Goal: Task Accomplishment & Management: Use online tool/utility

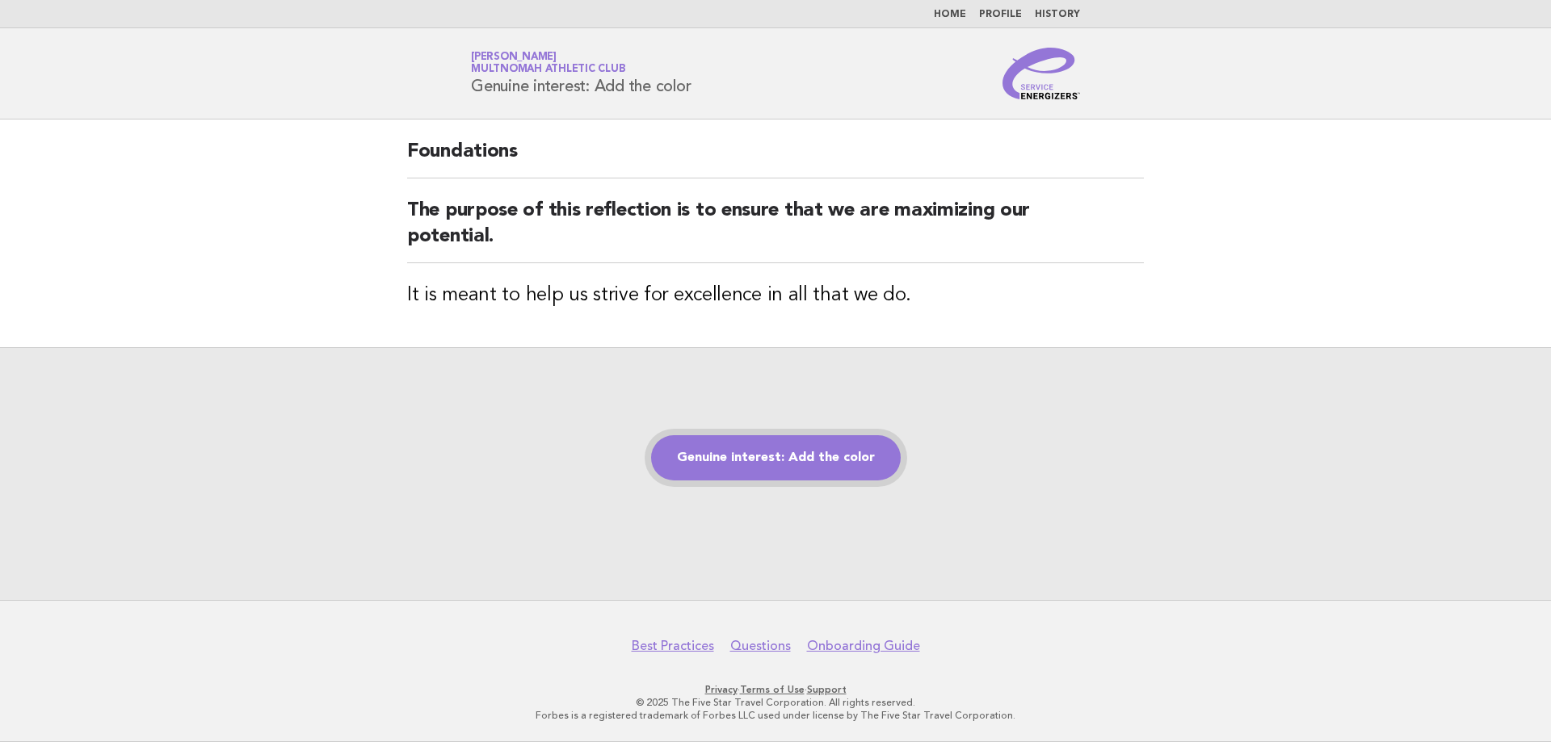
click at [763, 465] on link "Genuine interest: Add the color" at bounding box center [776, 457] width 250 height 45
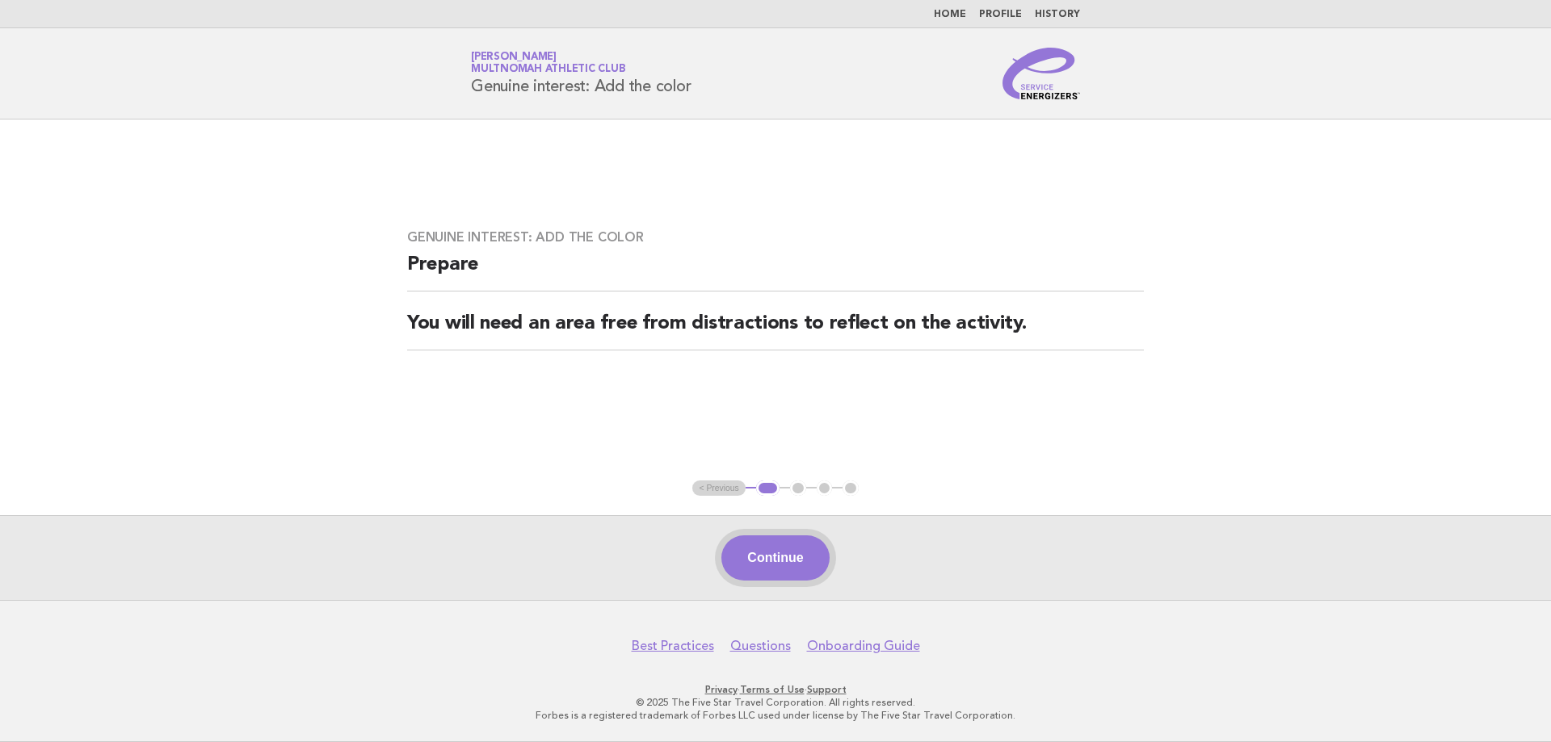
click at [756, 558] on button "Continue" at bounding box center [774, 558] width 107 height 45
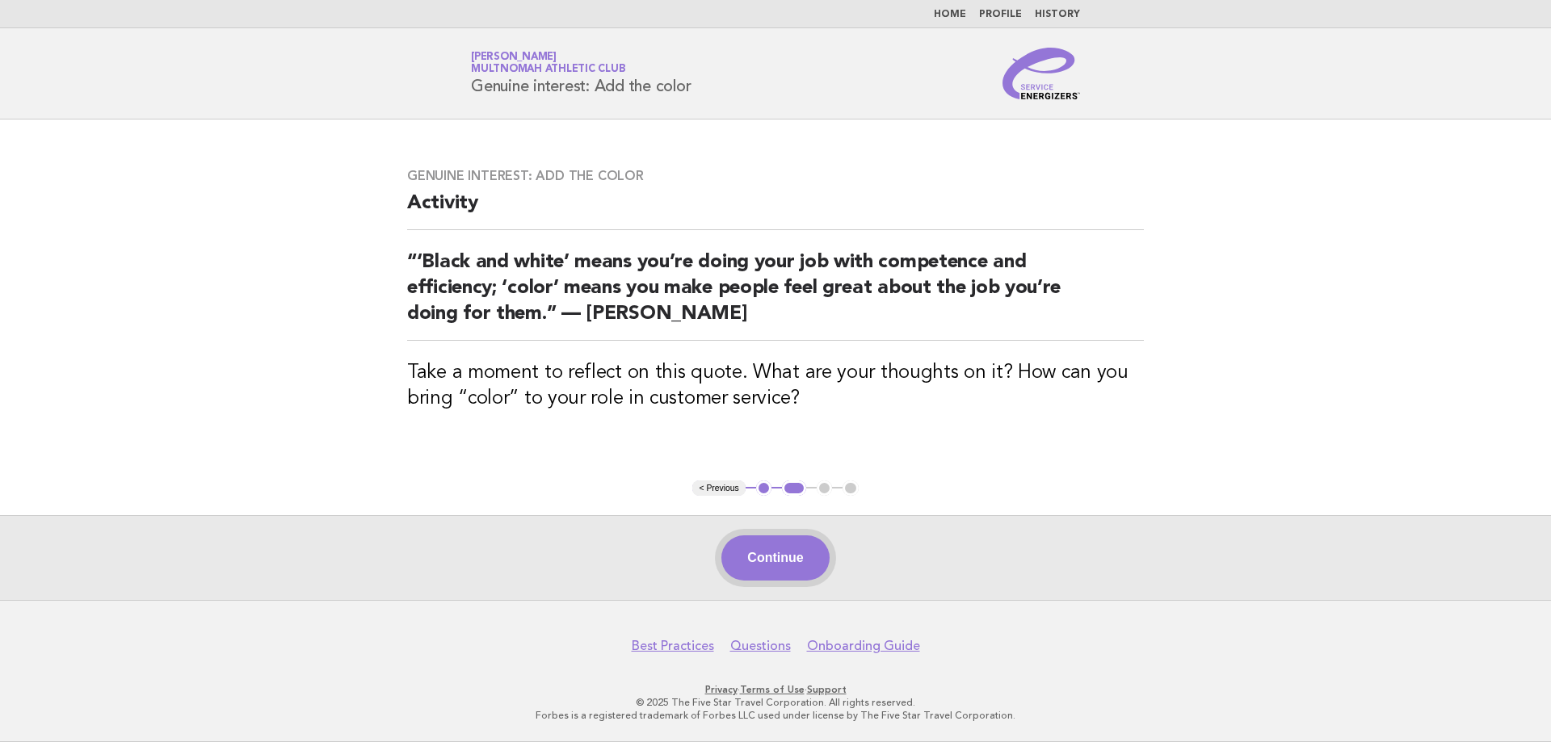
click at [778, 562] on button "Continue" at bounding box center [774, 558] width 107 height 45
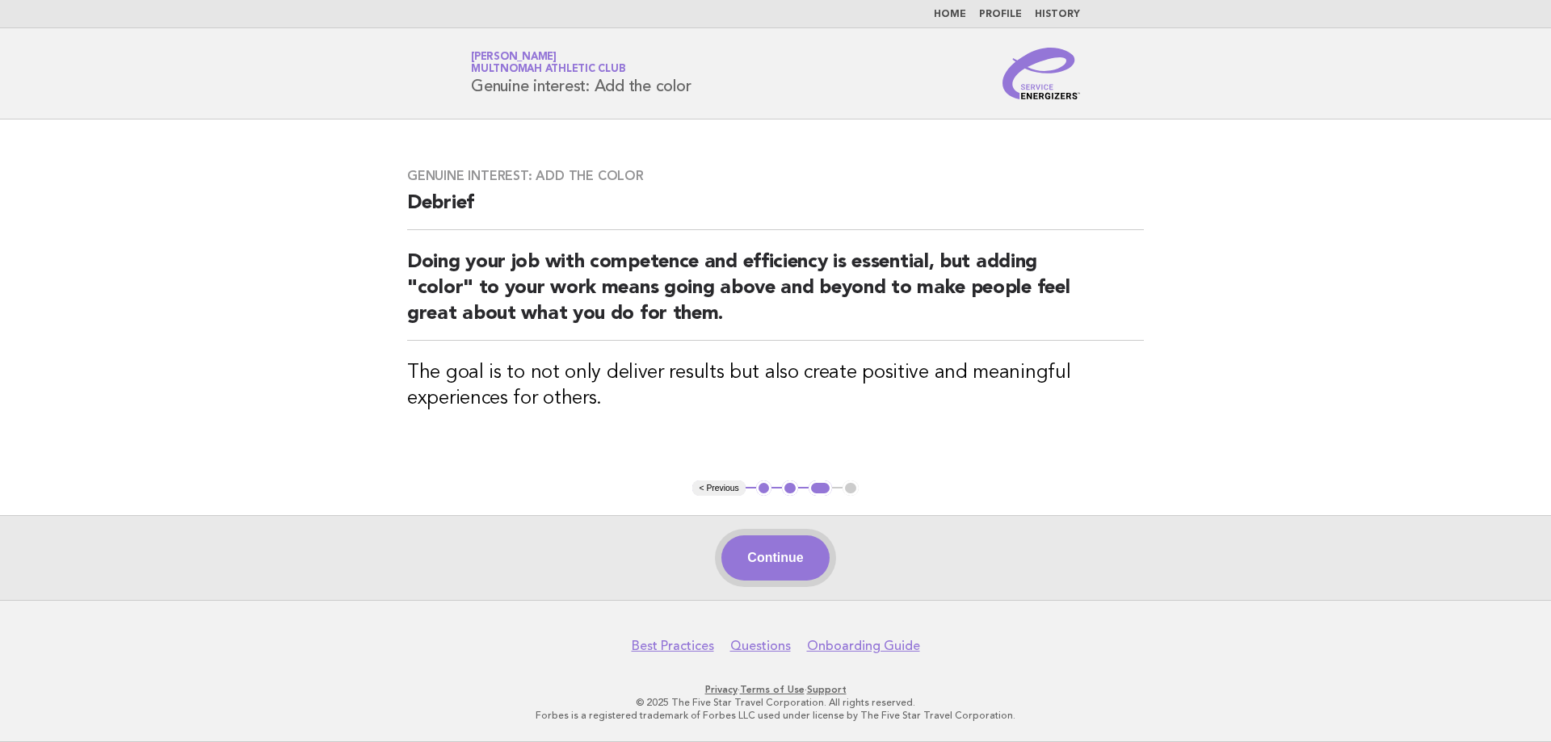
click at [742, 550] on button "Continue" at bounding box center [774, 558] width 107 height 45
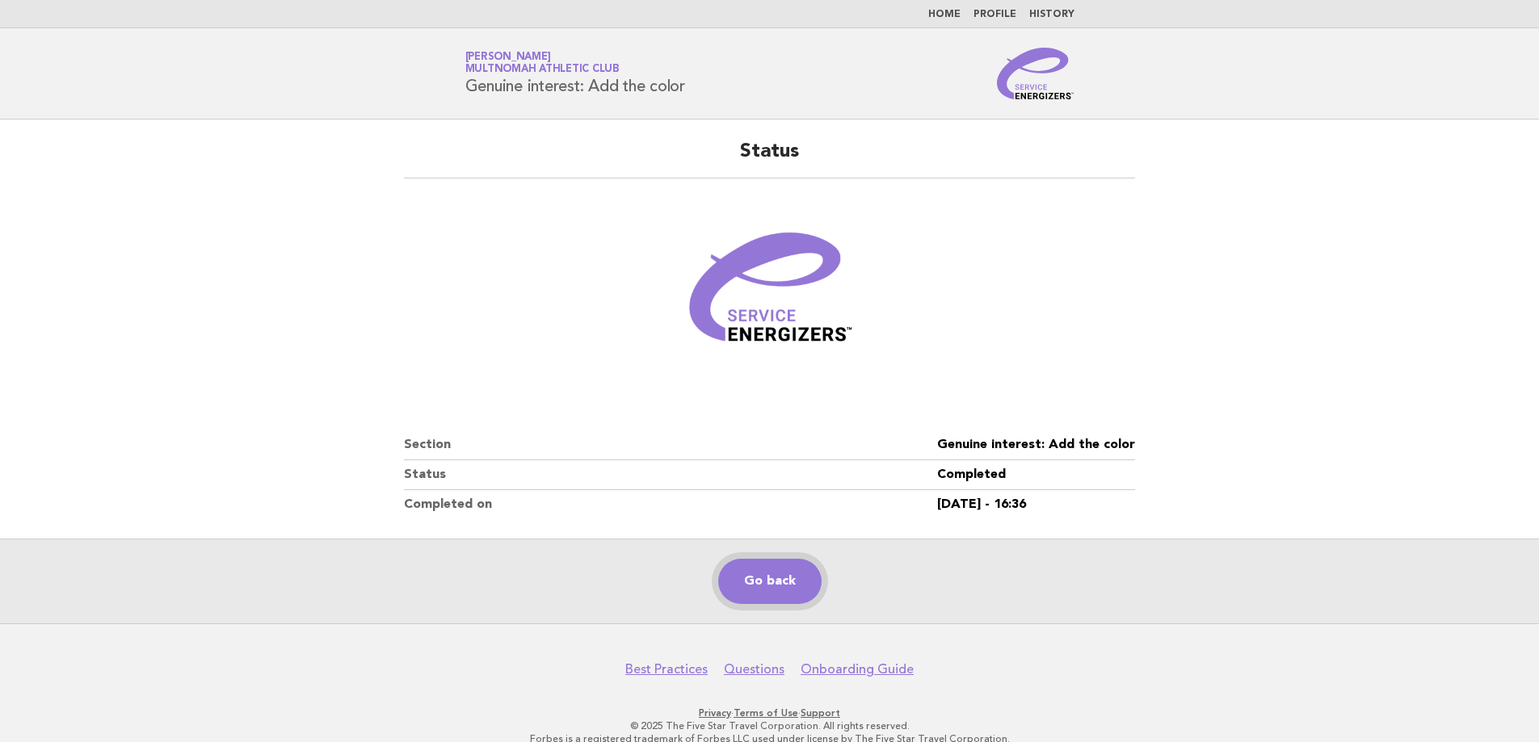
click at [787, 595] on link "Go back" at bounding box center [769, 581] width 103 height 45
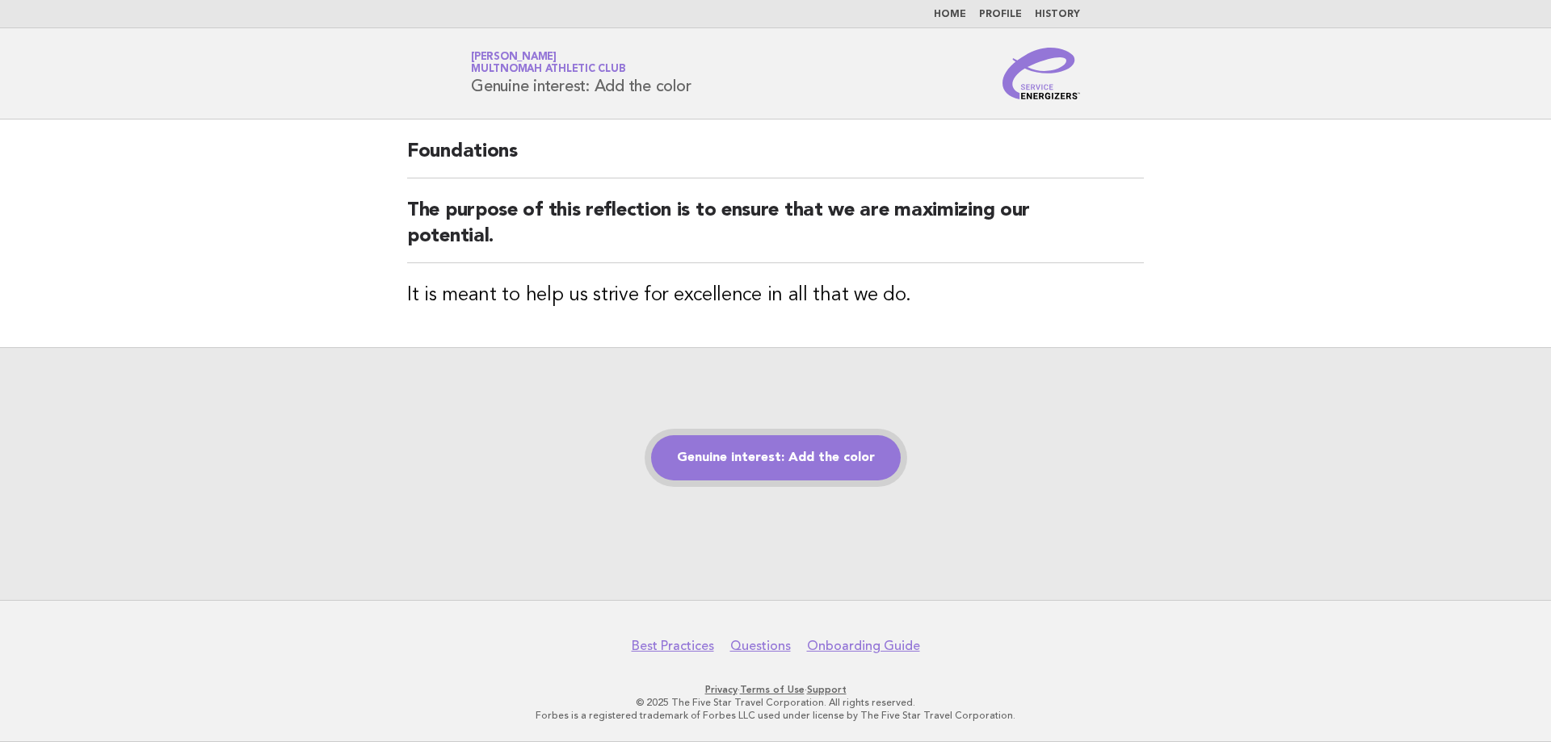
click at [830, 462] on link "Genuine interest: Add the color" at bounding box center [776, 457] width 250 height 45
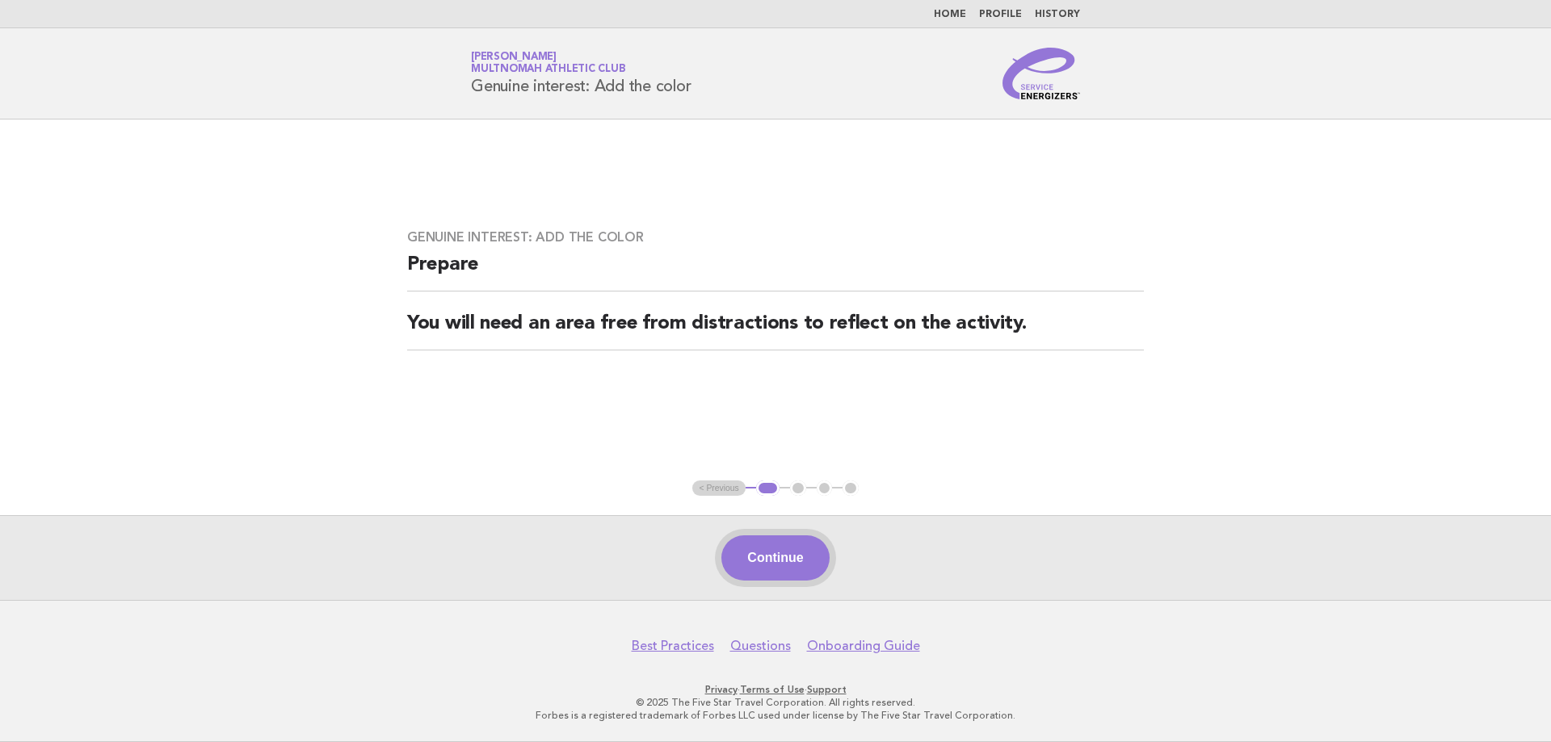
click at [780, 571] on button "Continue" at bounding box center [774, 558] width 107 height 45
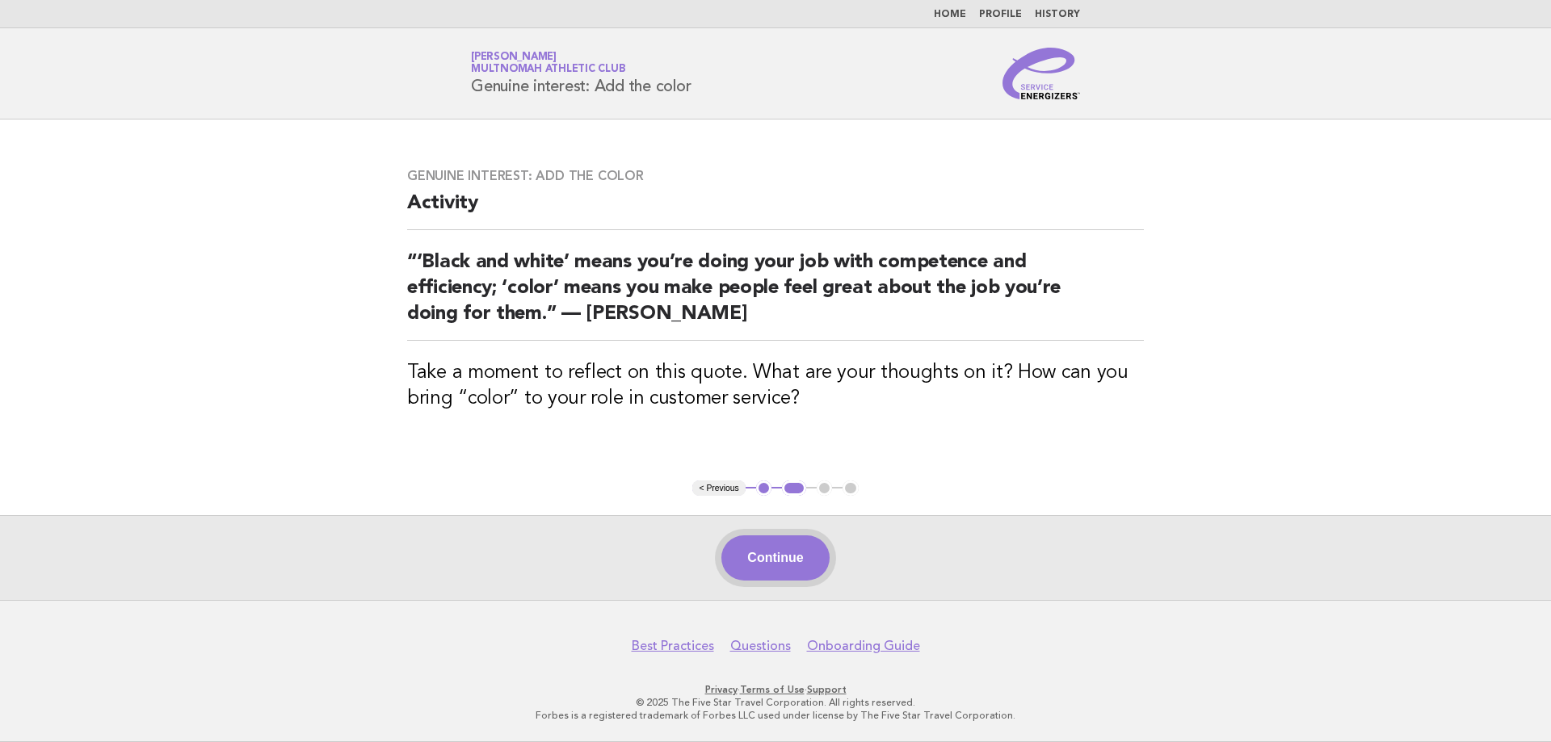
click at [759, 575] on button "Continue" at bounding box center [774, 558] width 107 height 45
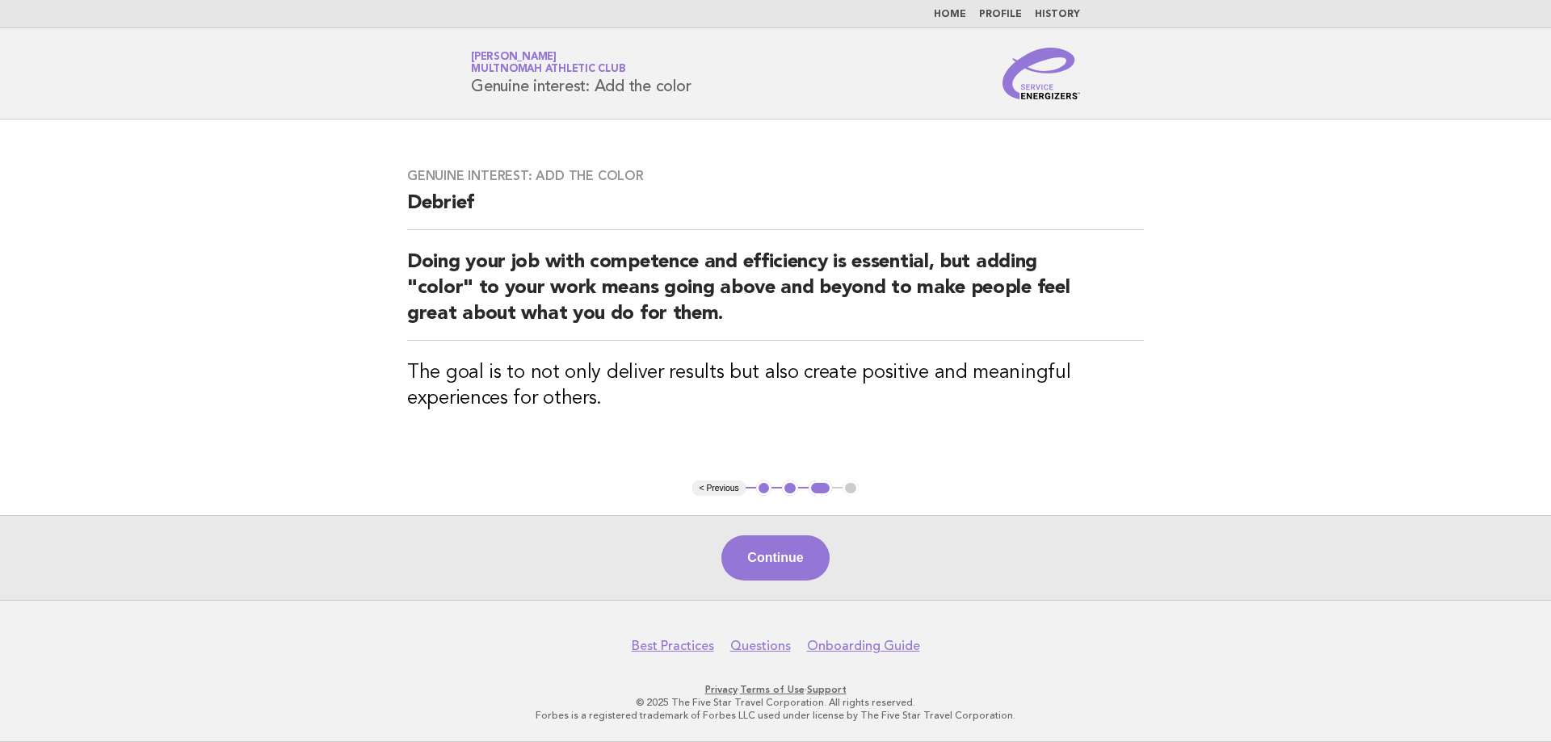
click at [799, 564] on button "Continue" at bounding box center [774, 558] width 107 height 45
